Goal: Transaction & Acquisition: Obtain resource

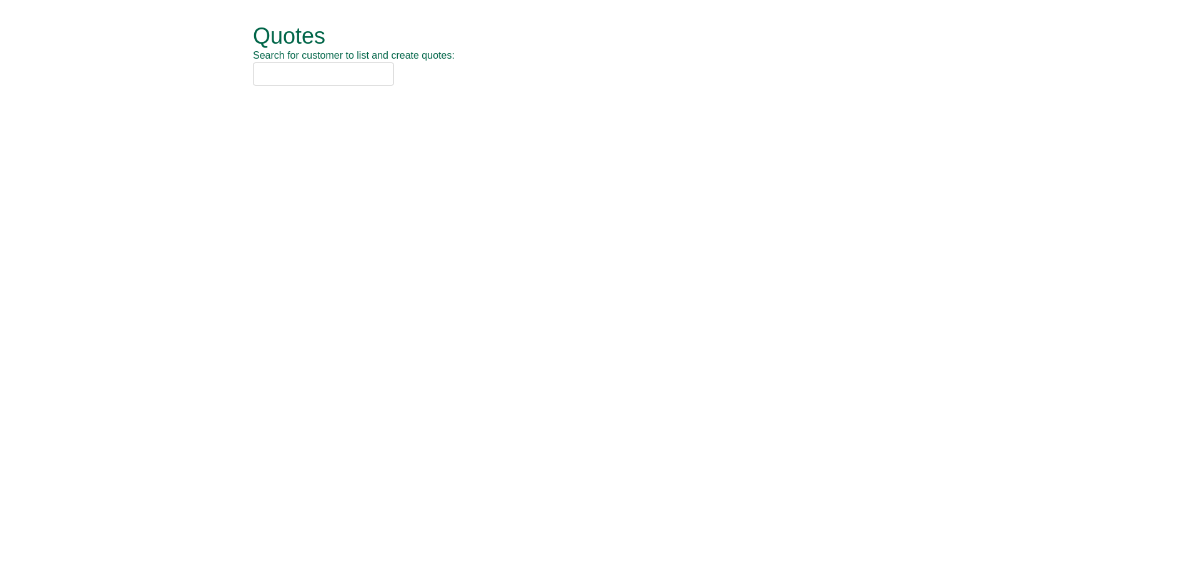
click at [305, 66] on input "text" at bounding box center [323, 73] width 141 height 23
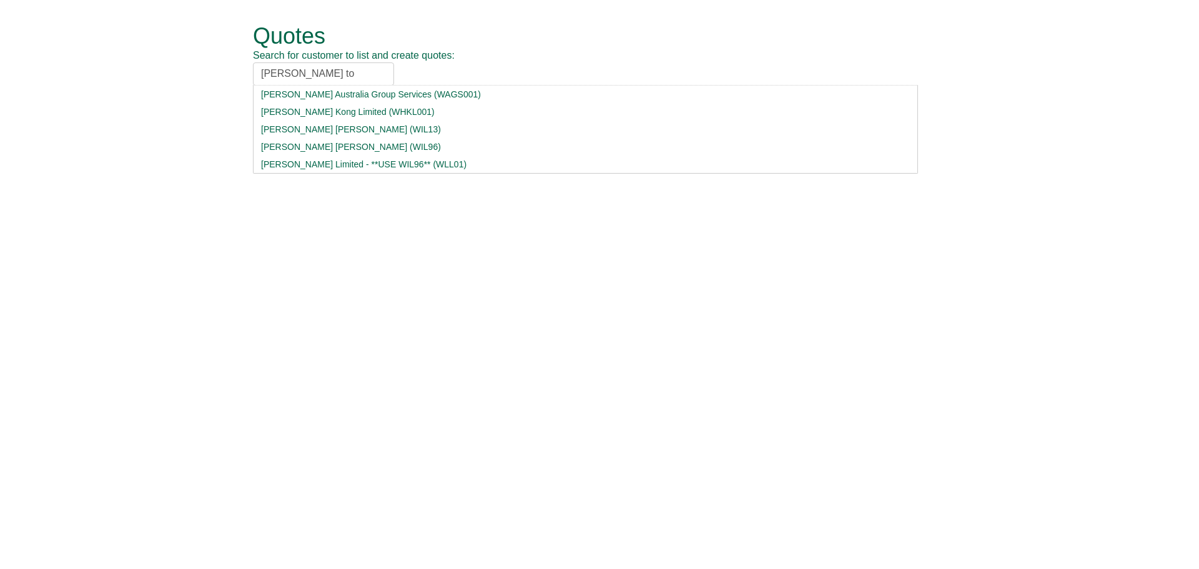
type input "willis tow"
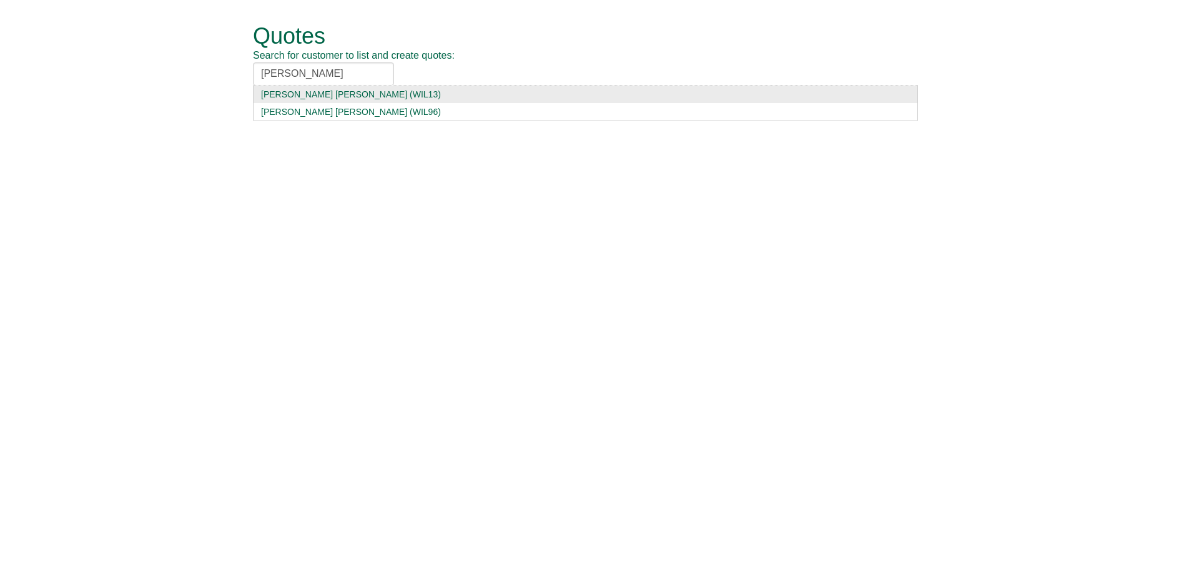
click at [315, 89] on div "Willis Towers Watson (WIL13)" at bounding box center [585, 94] width 649 height 12
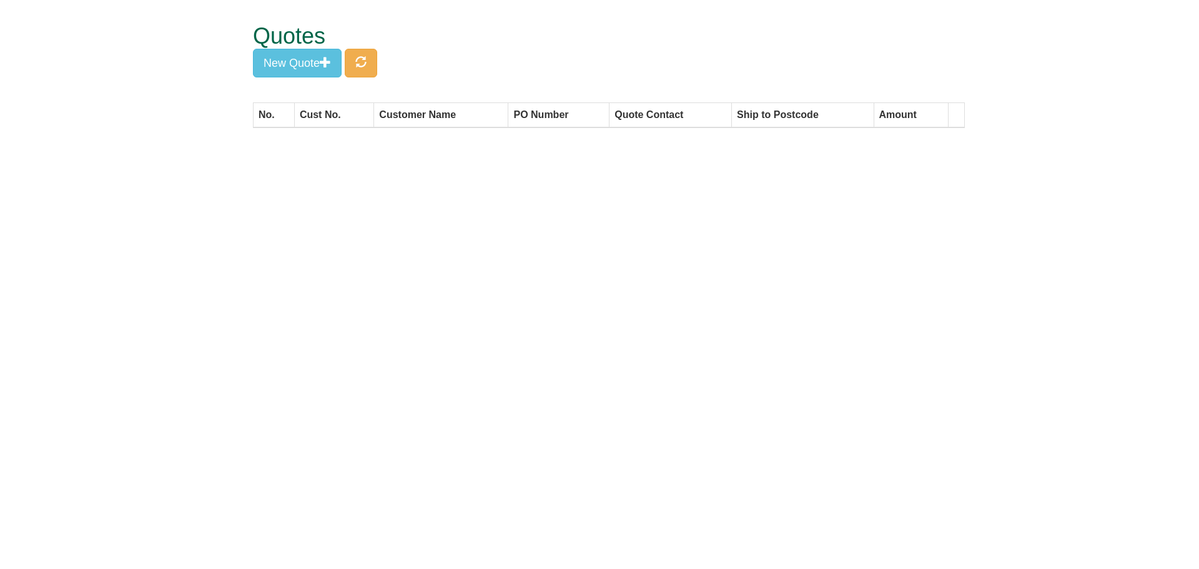
click at [310, 78] on div "Quotes New Quote" at bounding box center [609, 51] width 712 height 102
click at [311, 70] on button "New Quote" at bounding box center [297, 63] width 89 height 29
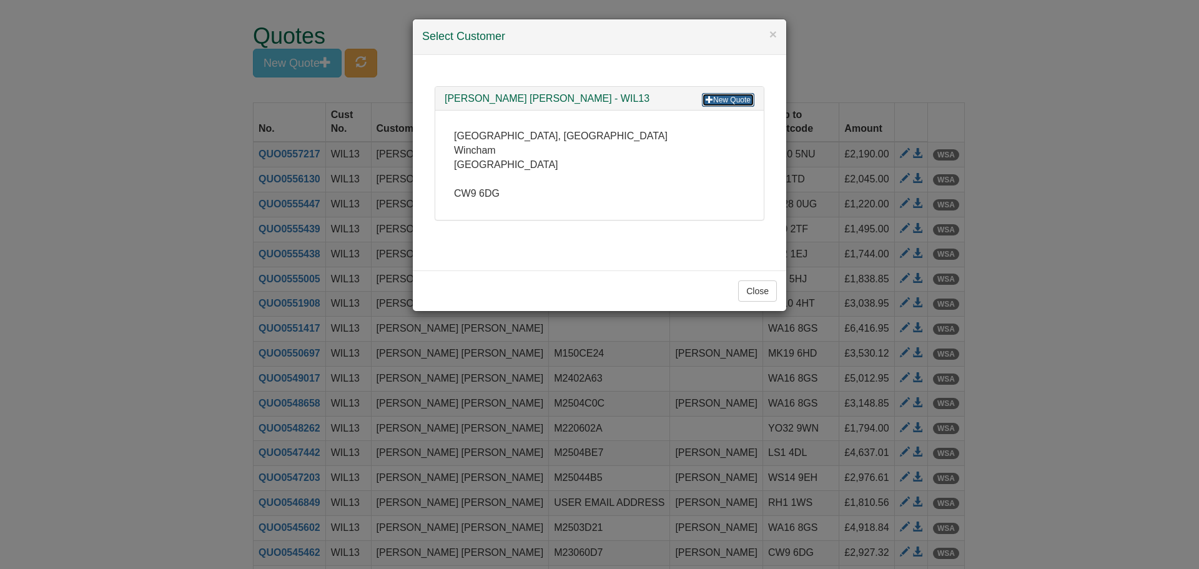
click at [712, 101] on span at bounding box center [709, 99] width 7 height 7
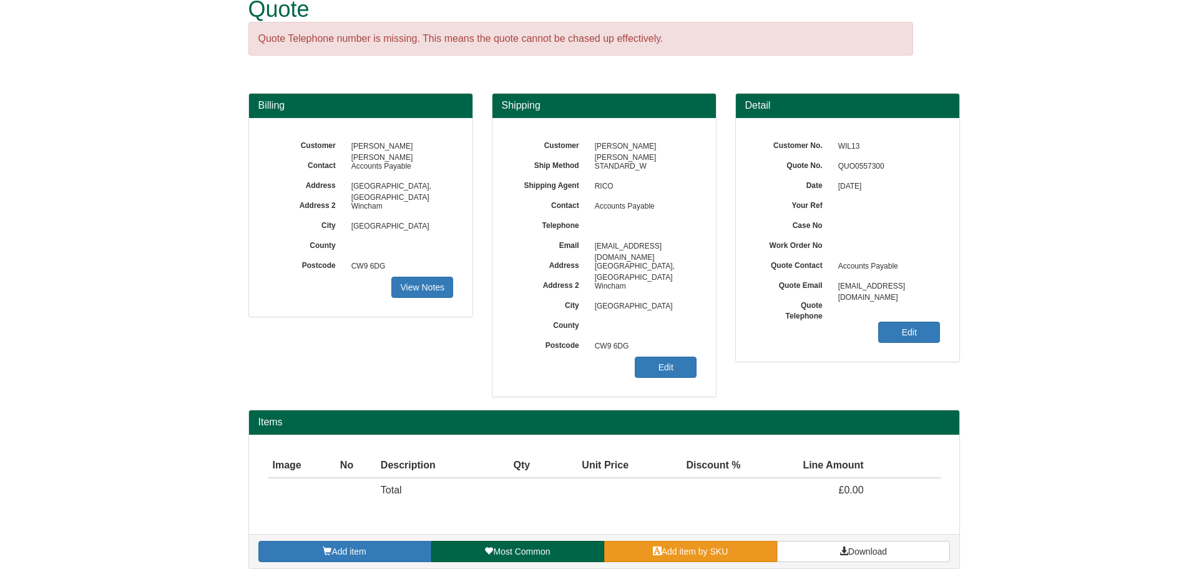
scroll to position [39, 0]
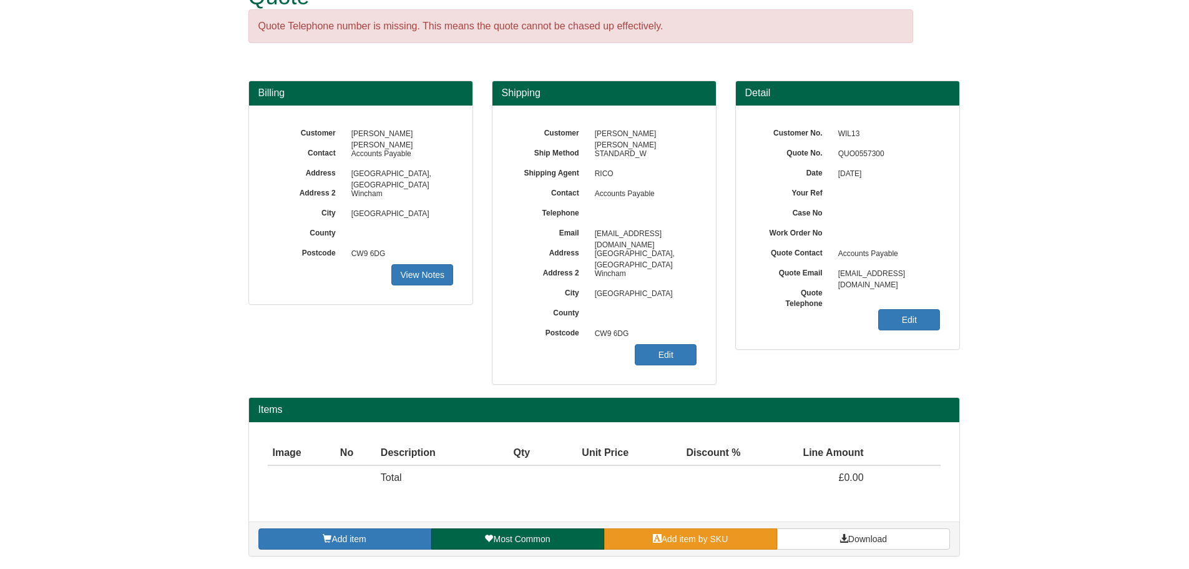
click at [671, 543] on span "Add item by SKU" at bounding box center [695, 539] width 67 height 10
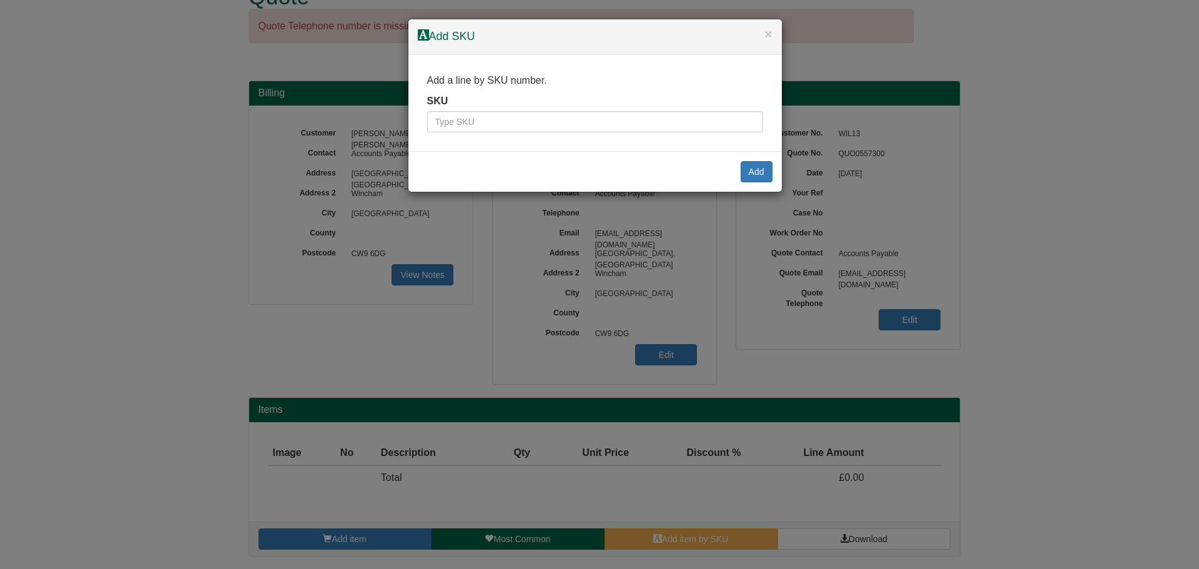
click at [513, 135] on div "Add a line by SKU number. SKU" at bounding box center [594, 103] width 373 height 97
click at [513, 127] on input "text" at bounding box center [595, 121] width 336 height 21
type input "7257"
click at [752, 174] on button "Add" at bounding box center [757, 171] width 32 height 21
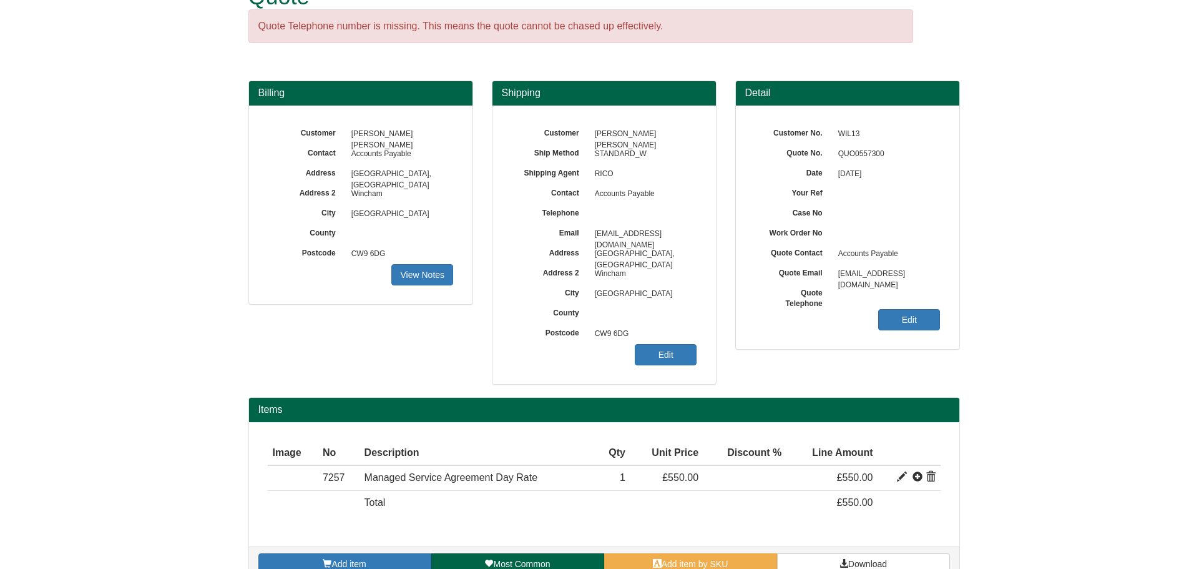
scroll to position [64, 0]
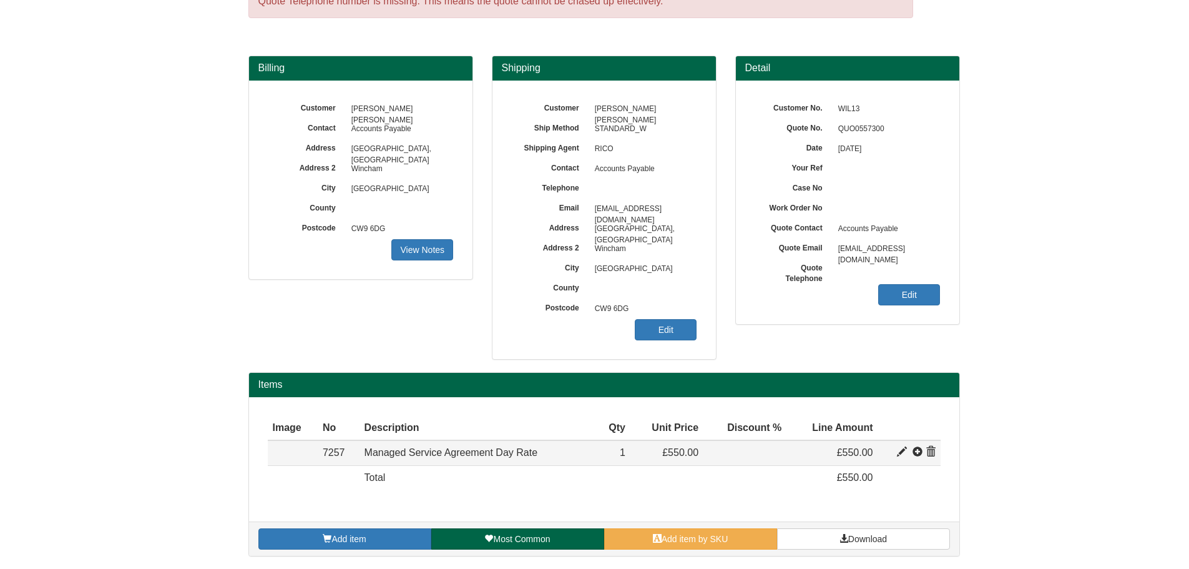
click at [903, 452] on span at bounding box center [902, 452] width 10 height 10
type input "Managed Service Agreement Day Rate"
type input "199.00"
type input "550.00"
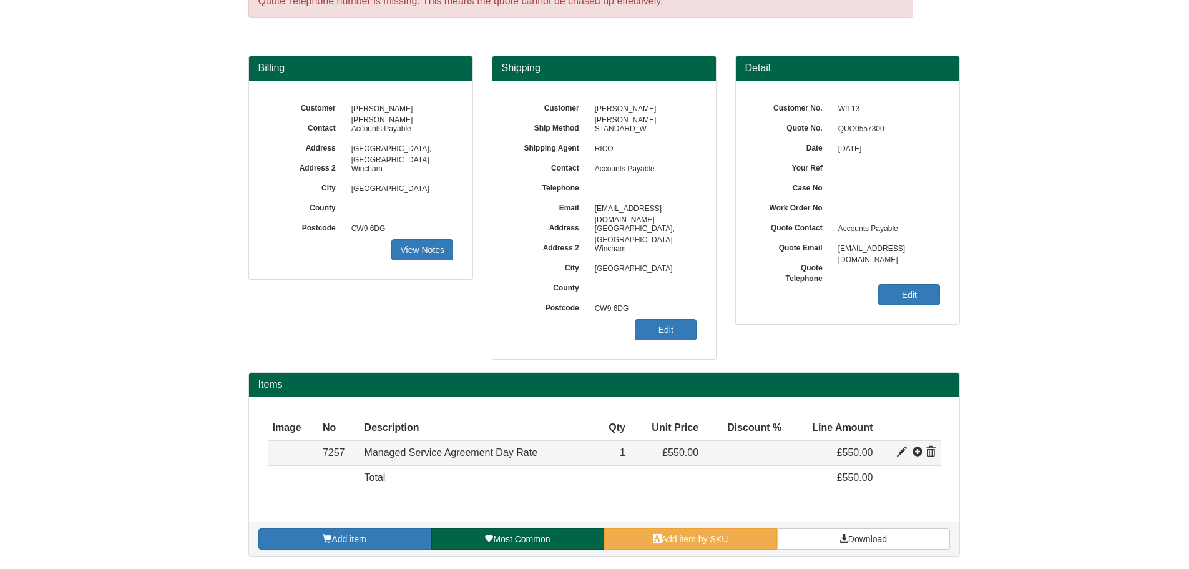
type input "1"
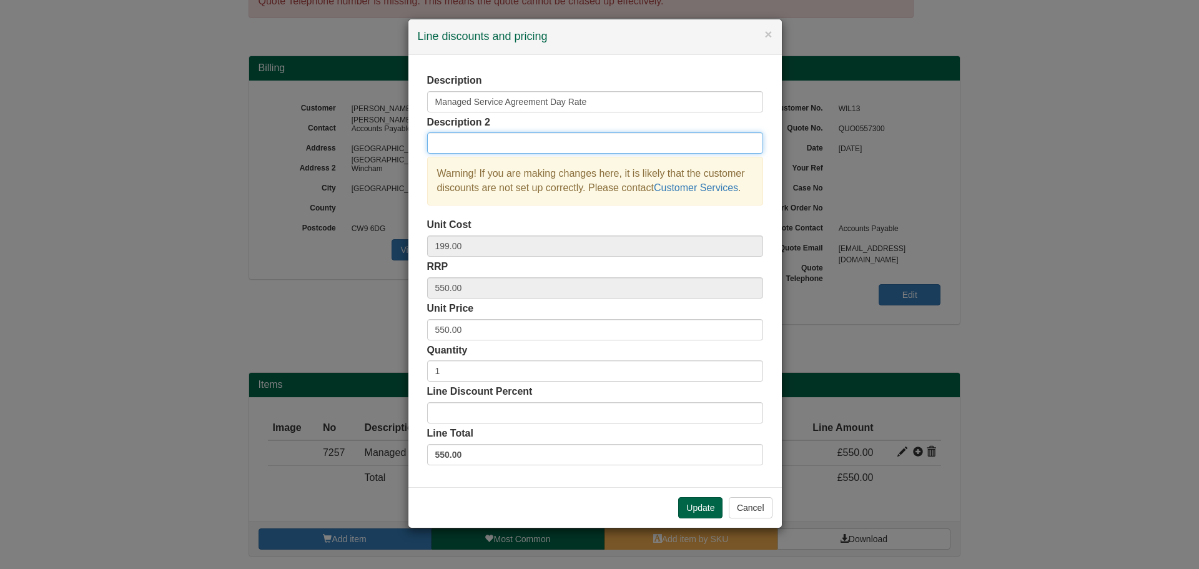
click at [547, 147] on input "text" at bounding box center [595, 142] width 336 height 21
type input "20x Managed Service Days"
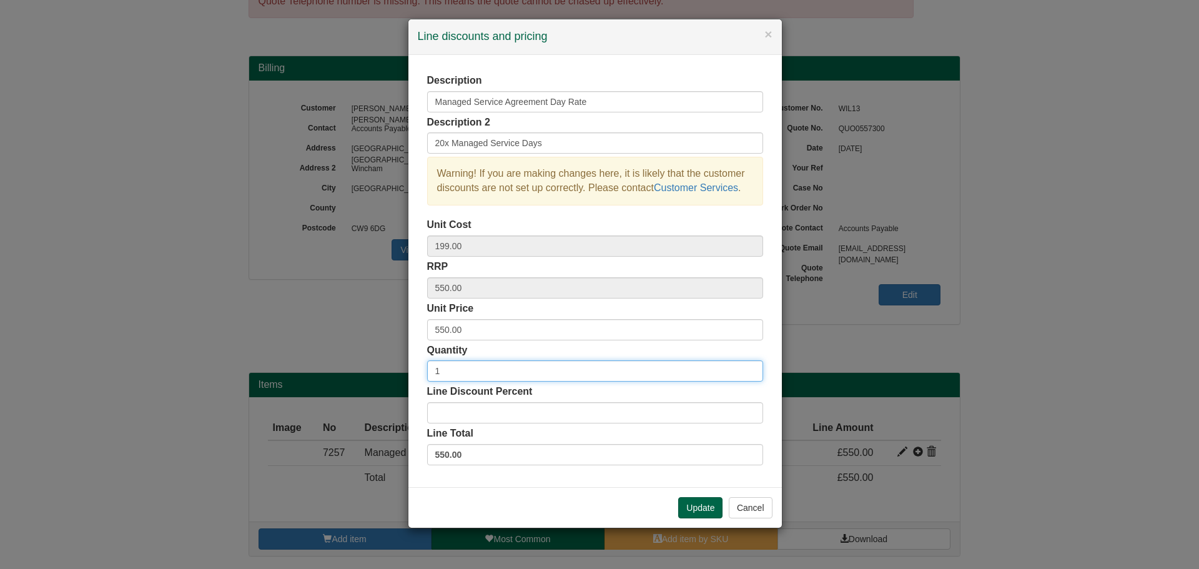
click at [508, 375] on input "1" at bounding box center [595, 370] width 336 height 21
type input "20"
click at [689, 508] on button "Update" at bounding box center [700, 507] width 44 height 21
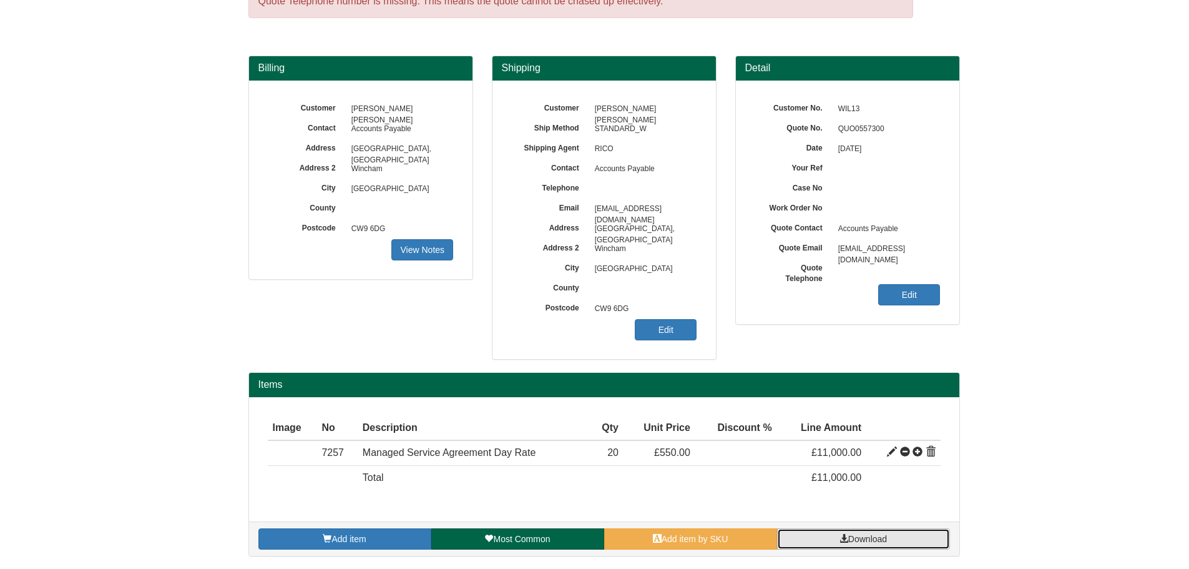
click at [862, 536] on span "Download" at bounding box center [868, 539] width 39 height 10
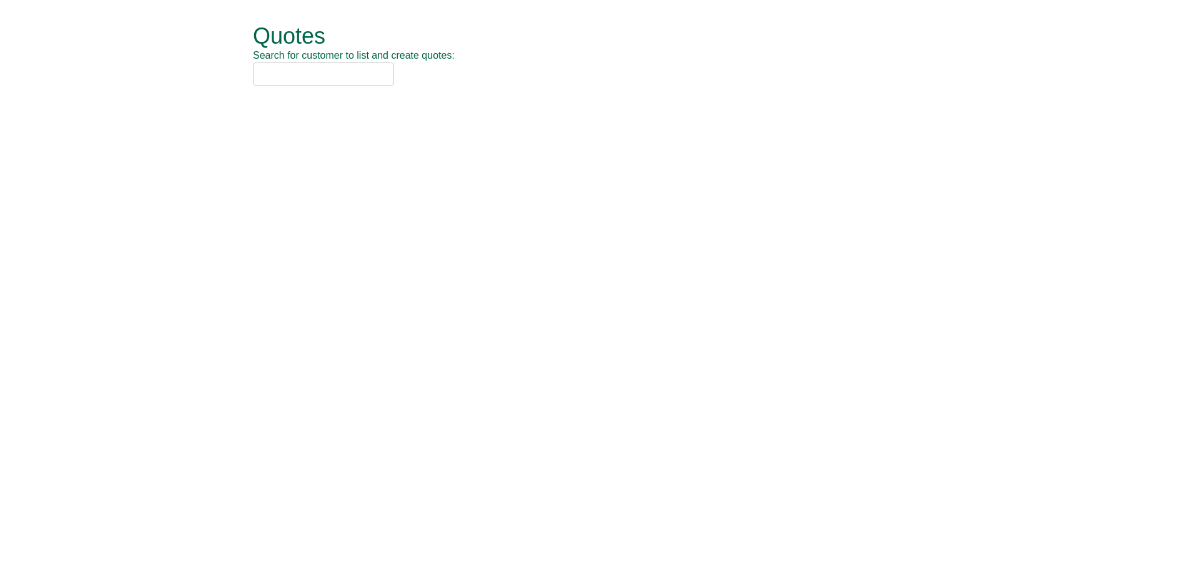
click at [369, 74] on input "text" at bounding box center [323, 73] width 141 height 23
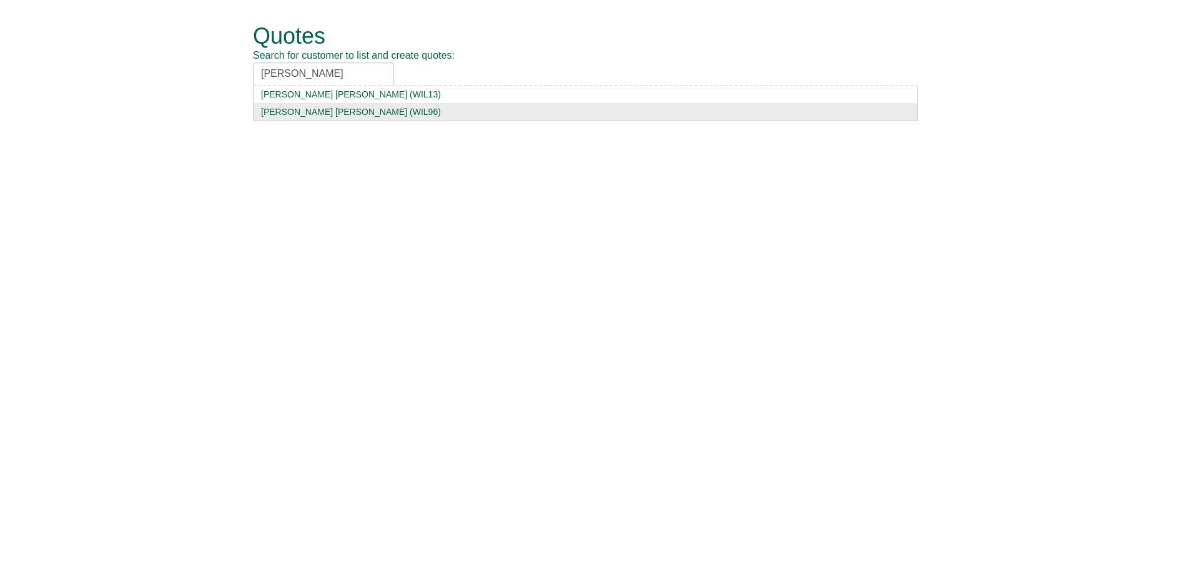
type input "willis towers"
click at [362, 109] on div "Willis Towers Watson (WIL96)" at bounding box center [585, 112] width 649 height 12
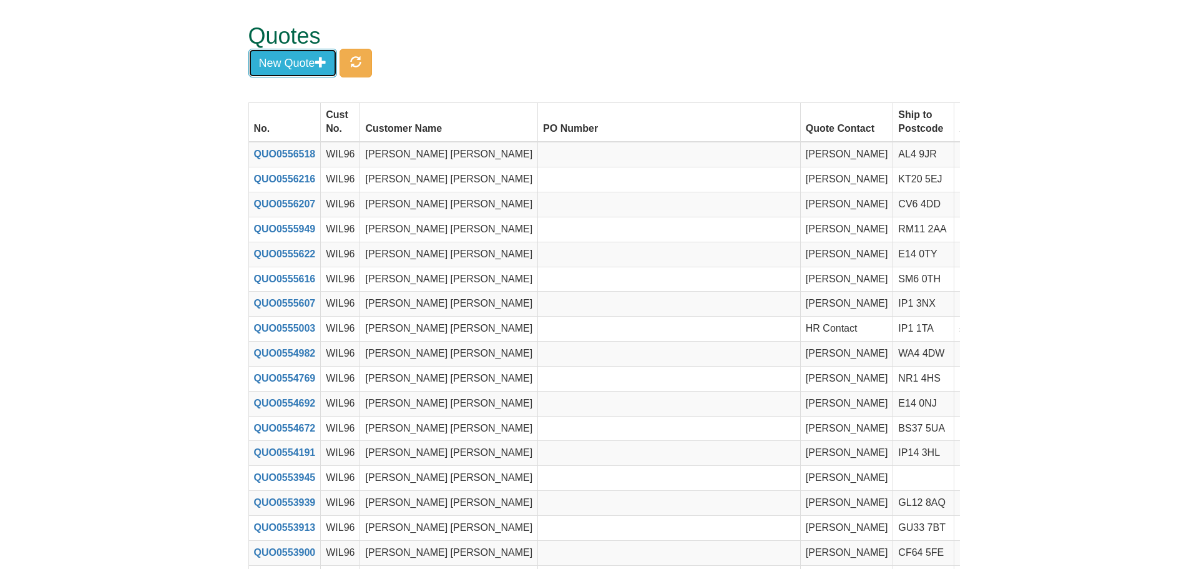
click at [302, 61] on button "New Quote" at bounding box center [293, 63] width 89 height 29
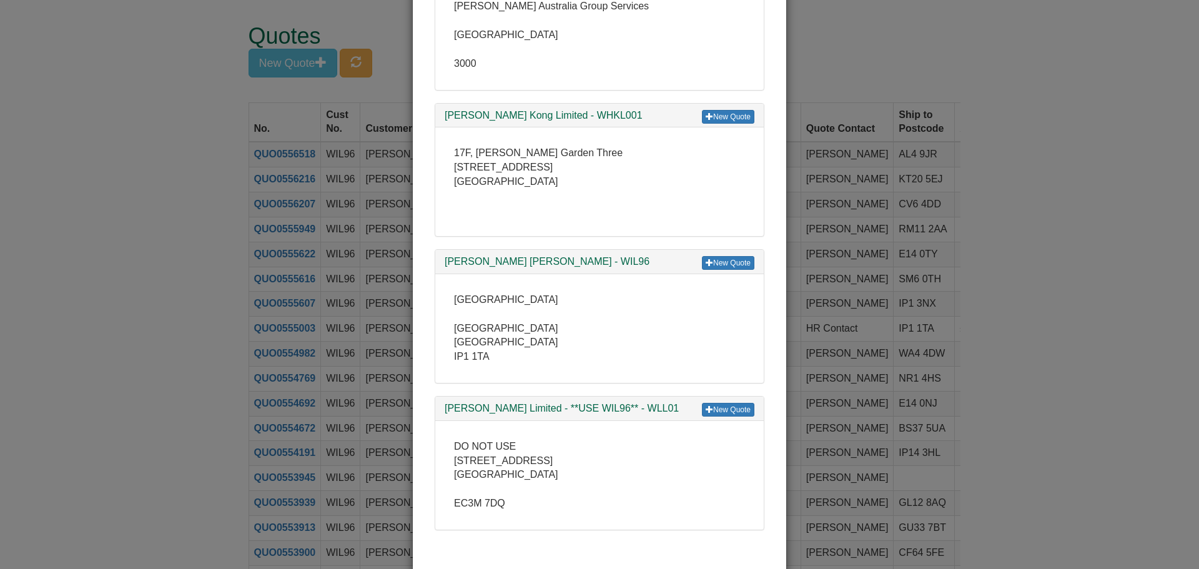
scroll to position [133, 0]
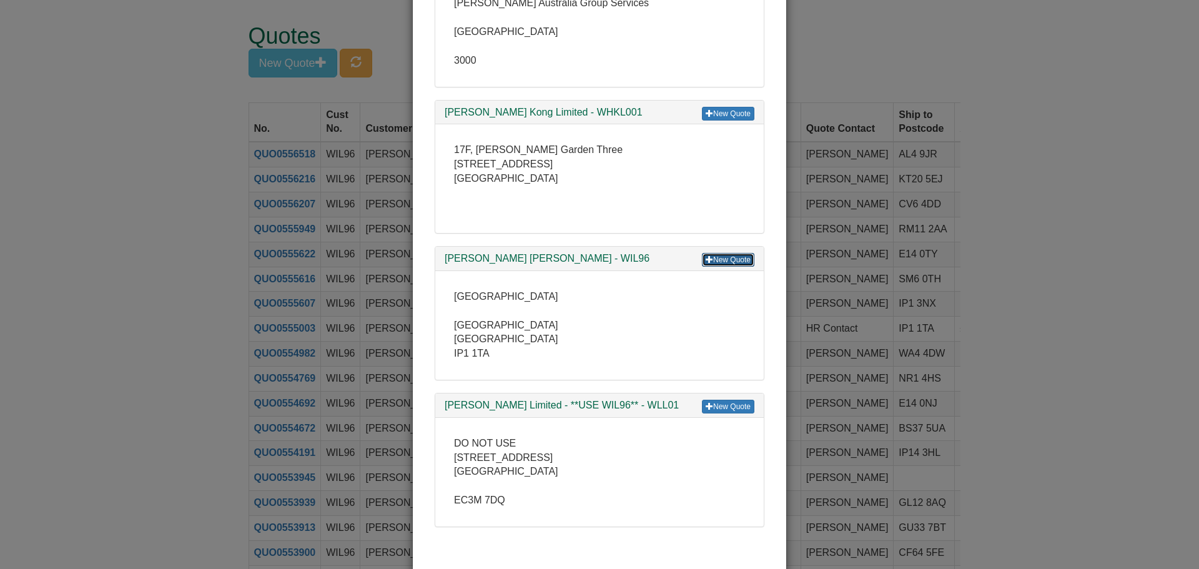
click at [712, 258] on link "New Quote" at bounding box center [728, 260] width 52 height 14
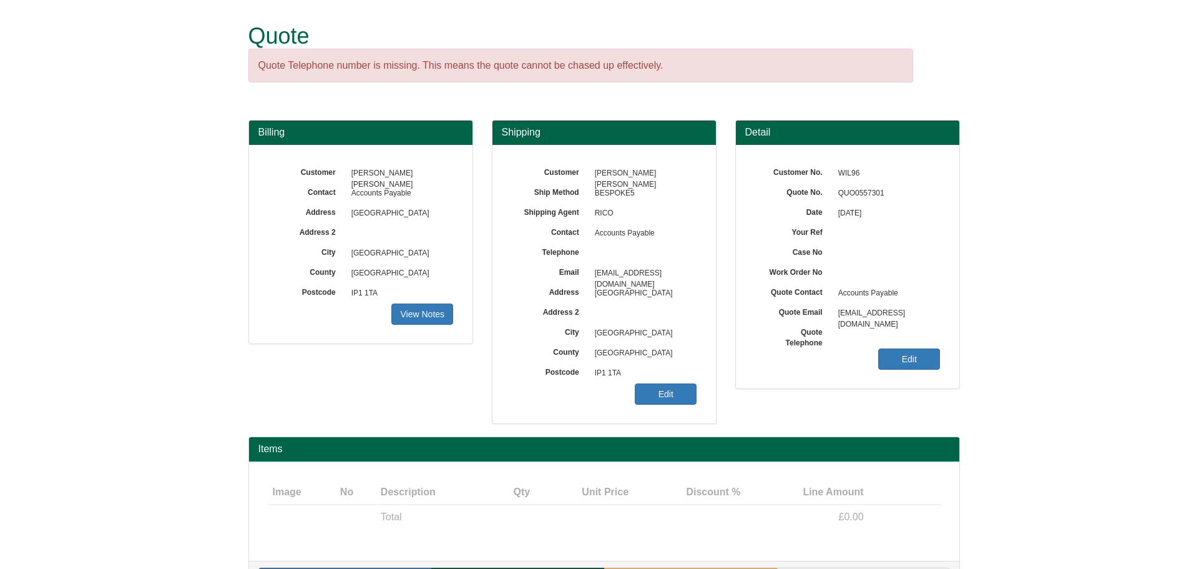
scroll to position [39, 0]
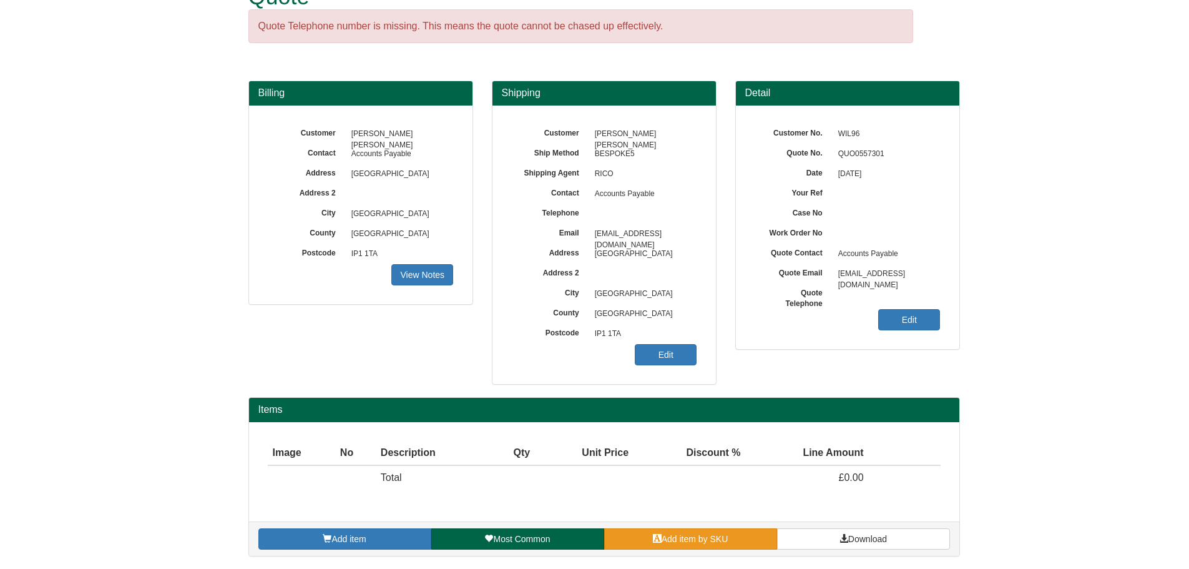
click at [707, 543] on span "Add item by SKU" at bounding box center [695, 539] width 67 height 10
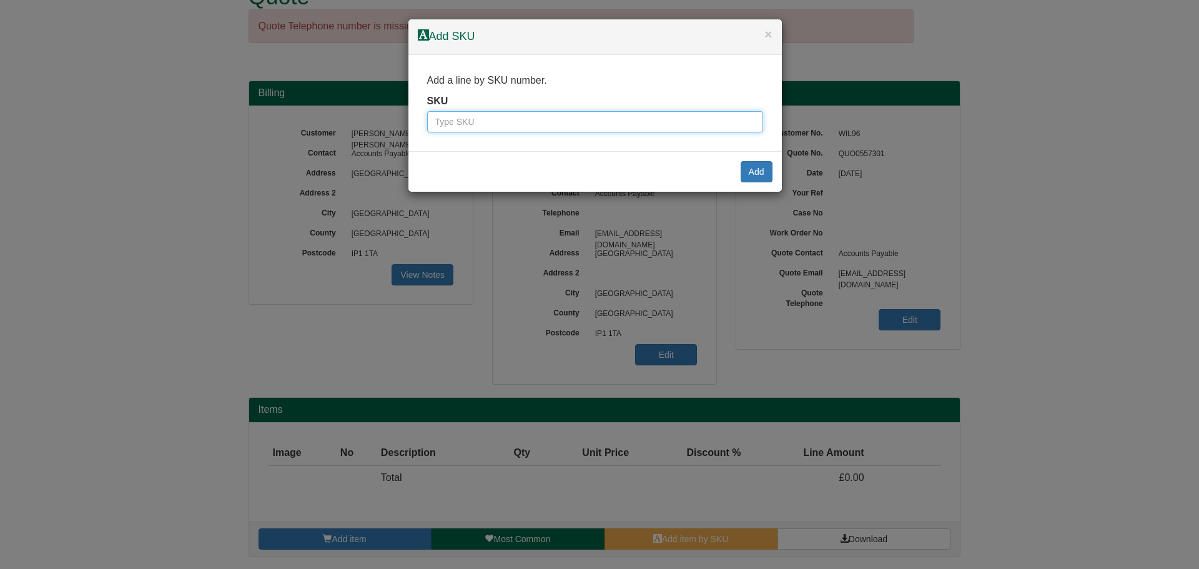
click at [555, 130] on input "text" at bounding box center [595, 121] width 336 height 21
type input "7257"
click at [756, 178] on button "Add" at bounding box center [757, 171] width 32 height 21
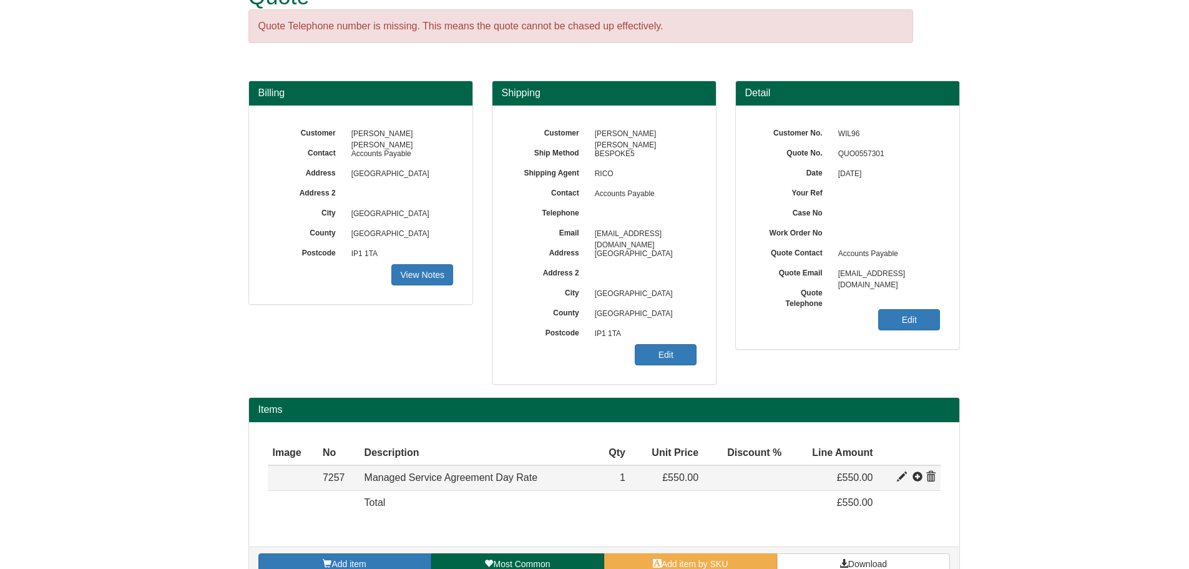
click at [900, 476] on span at bounding box center [902, 477] width 10 height 10
type input "Managed Service Agreement Day Rate"
type input "199.00"
type input "550.00"
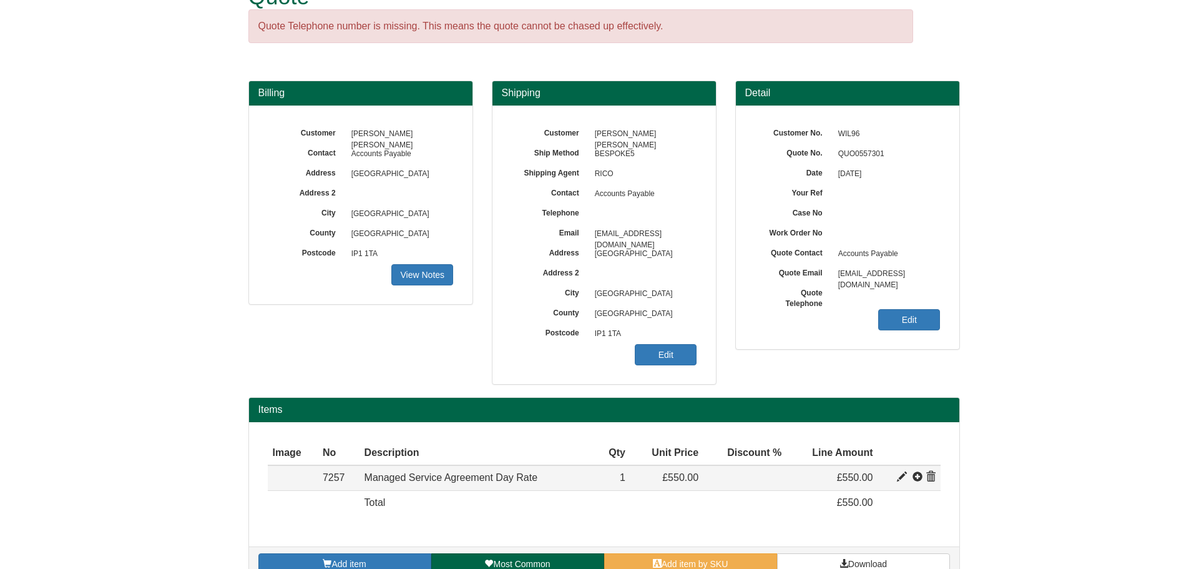
type input "1"
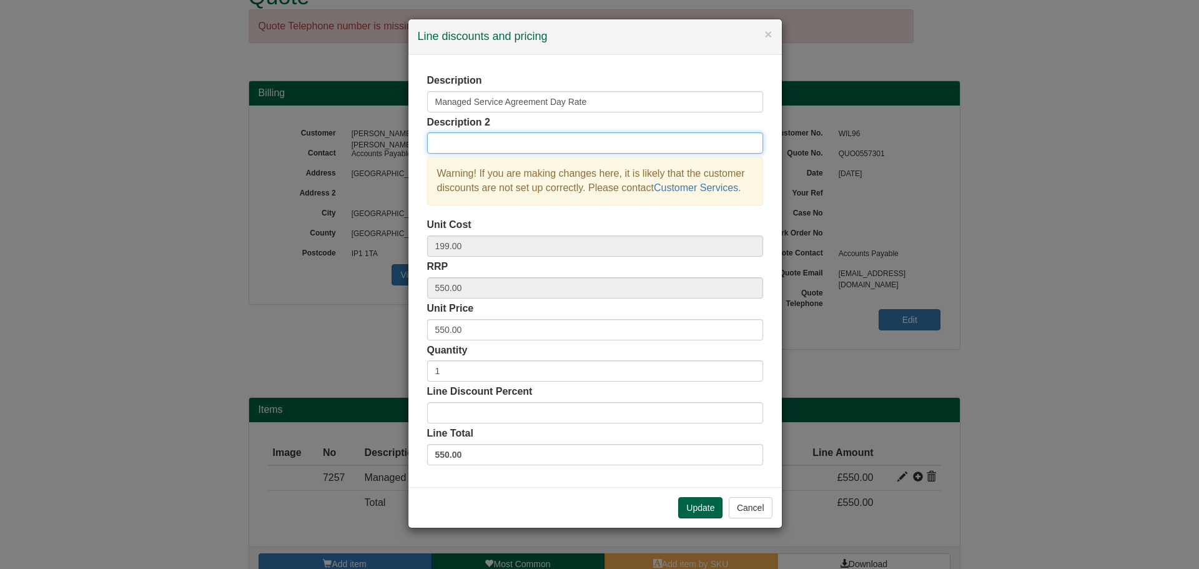
click at [485, 143] on input "text" at bounding box center [595, 142] width 336 height 21
type input "20x Managed Service Days"
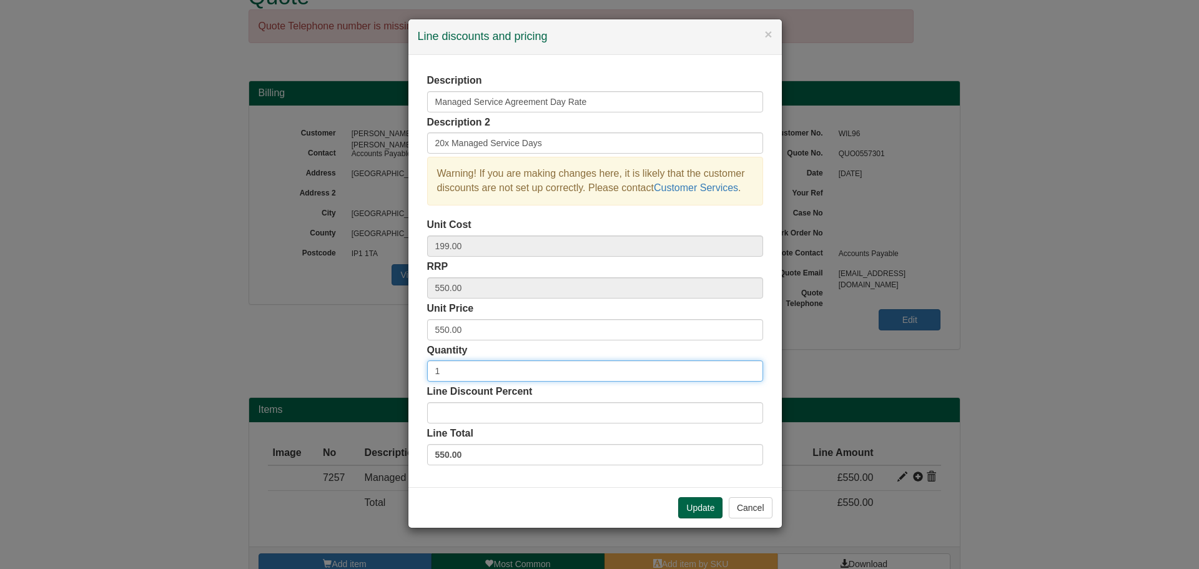
click at [456, 368] on input "1" at bounding box center [595, 370] width 336 height 21
type input "20"
click at [631, 481] on div "Description Managed Service Agreement Day Rate Description 2 20x Managed Servic…" at bounding box center [594, 271] width 373 height 432
click at [689, 503] on button "Update" at bounding box center [700, 507] width 44 height 21
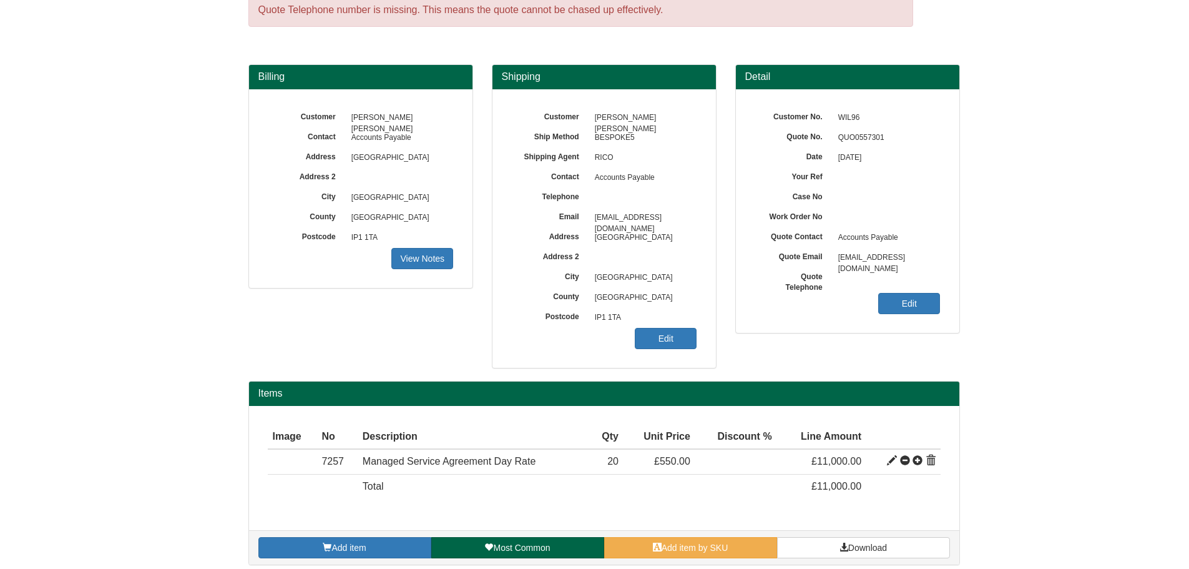
scroll to position [64, 0]
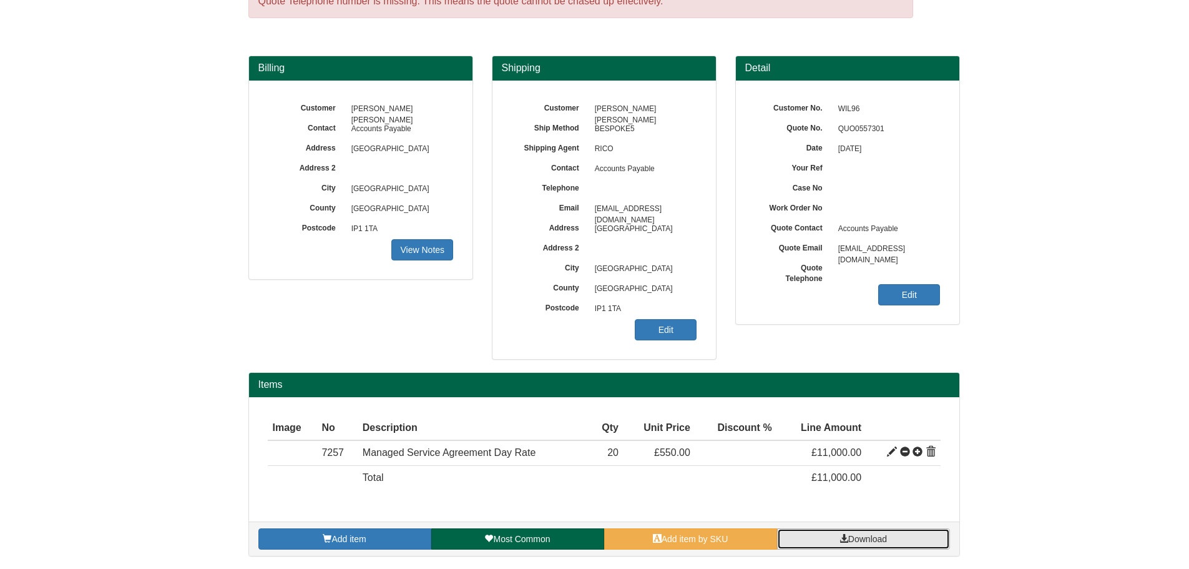
click at [864, 542] on span "Download" at bounding box center [868, 539] width 39 height 10
drag, startPoint x: 224, startPoint y: 50, endPoint x: 288, endPoint y: 82, distance: 71.8
click at [224, 50] on form "Quote Quote Telephone number is missing. This means the quote cannot be chased …" at bounding box center [594, 252] width 1189 height 633
click at [602, 66] on h3 "Shipping" at bounding box center [604, 67] width 205 height 11
click at [882, 66] on h3 "Detail" at bounding box center [848, 67] width 205 height 11
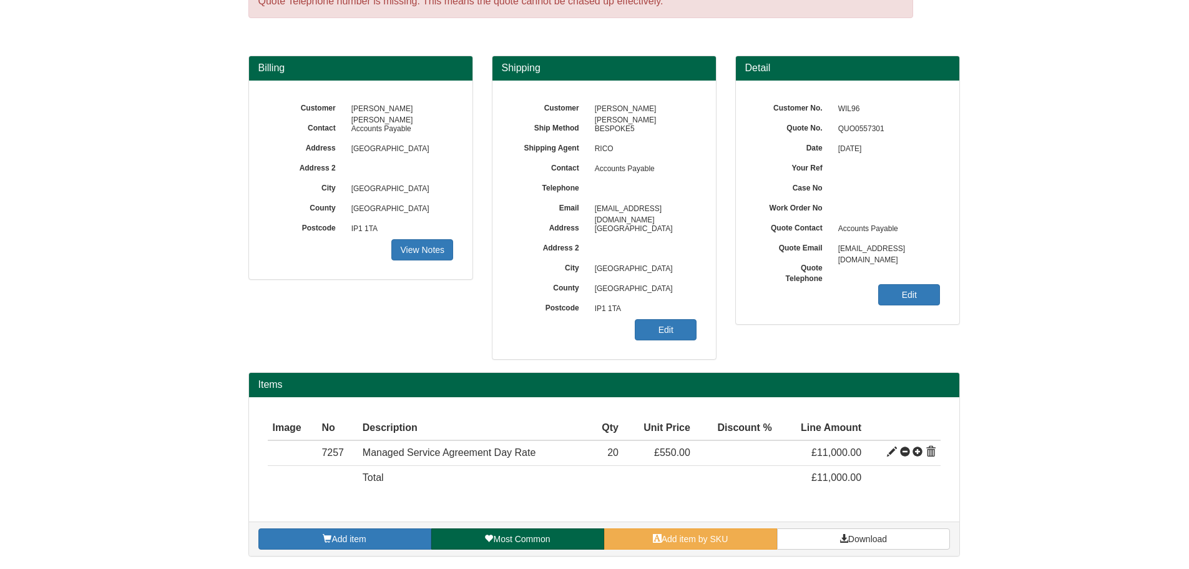
click at [270, 292] on div "Billing Customer [PERSON_NAME] [PERSON_NAME] Contact Accounts Payable Address […" at bounding box center [361, 174] width 244 height 237
